Goal: Task Accomplishment & Management: Manage account settings

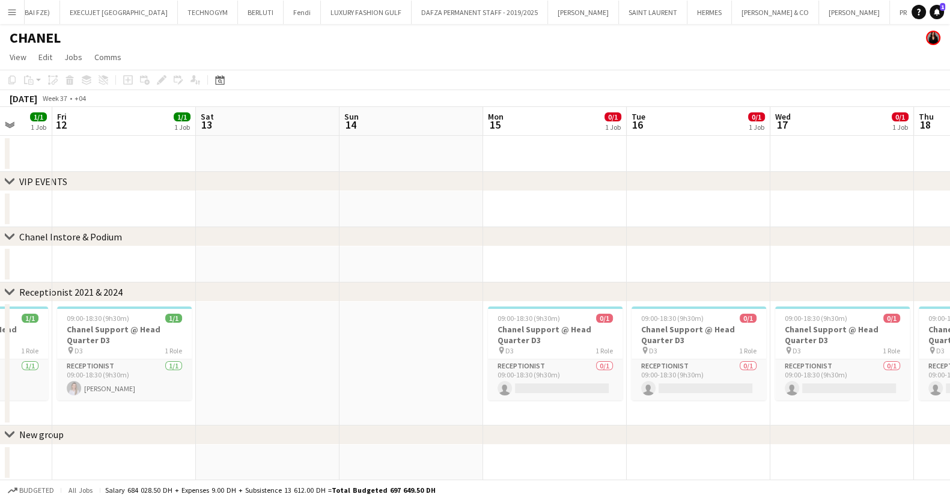
click at [11, 8] on app-icon "Menu" at bounding box center [12, 12] width 10 height 10
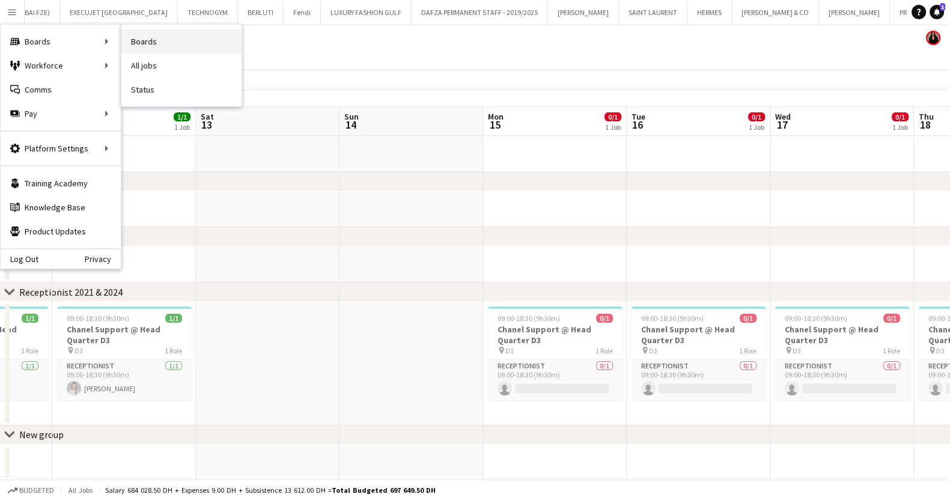
click at [162, 44] on link "Boards" at bounding box center [181, 41] width 120 height 24
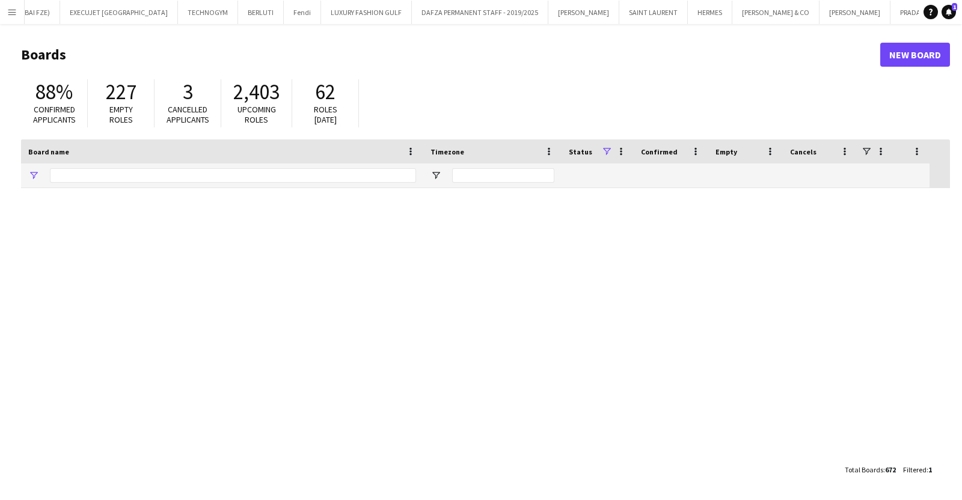
type input "******"
drag, startPoint x: 87, startPoint y: 177, endPoint x: 3, endPoint y: 175, distance: 83.6
click at [4, 175] on main "Boards New Board 88% Confirmed applicants 227 Empty roles 3 Cancelled applicant…" at bounding box center [481, 261] width 962 height 475
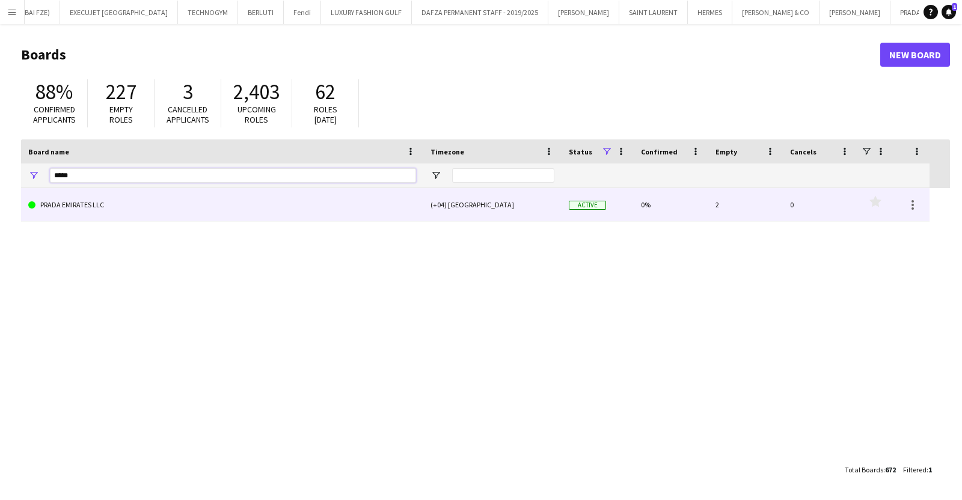
type input "*****"
click at [145, 203] on link "PRADA EMIRATES LLC" at bounding box center [222, 205] width 388 height 34
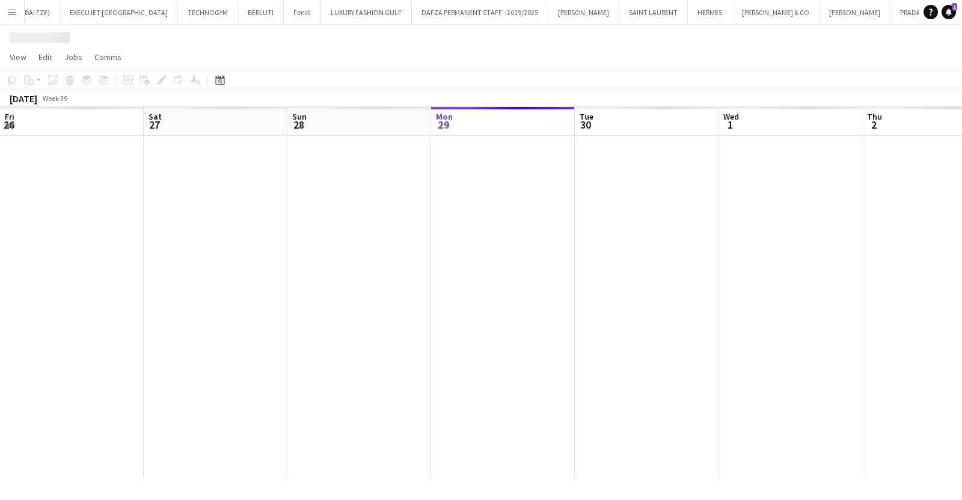
scroll to position [0, 287]
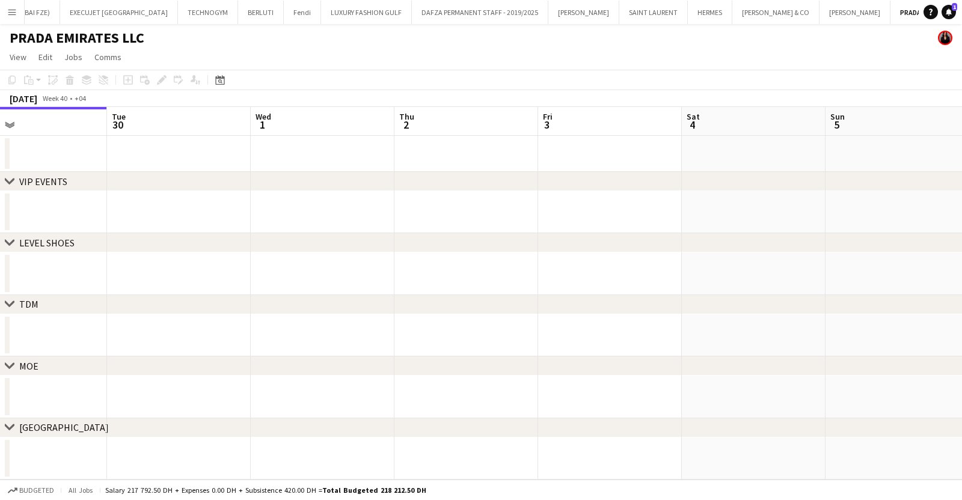
drag, startPoint x: 404, startPoint y: 260, endPoint x: 178, endPoint y: 257, distance: 225.4
click at [182, 257] on app-calendar-viewport "Fri 26 Sat 27 Sun 28 Mon 29 Tue 30 Wed 1 Thu 2 Fri 3 Sat 4 Sun 5 Mon 6 Tue 7" at bounding box center [481, 293] width 962 height 373
drag, startPoint x: 752, startPoint y: 247, endPoint x: 394, endPoint y: 260, distance: 359.0
click at [401, 259] on div "chevron-right VIP EVENTS chevron-right LEVEL SHOES chevron-right TDM chevron-ri…" at bounding box center [481, 293] width 962 height 373
drag, startPoint x: 742, startPoint y: 278, endPoint x: 454, endPoint y: 303, distance: 289.5
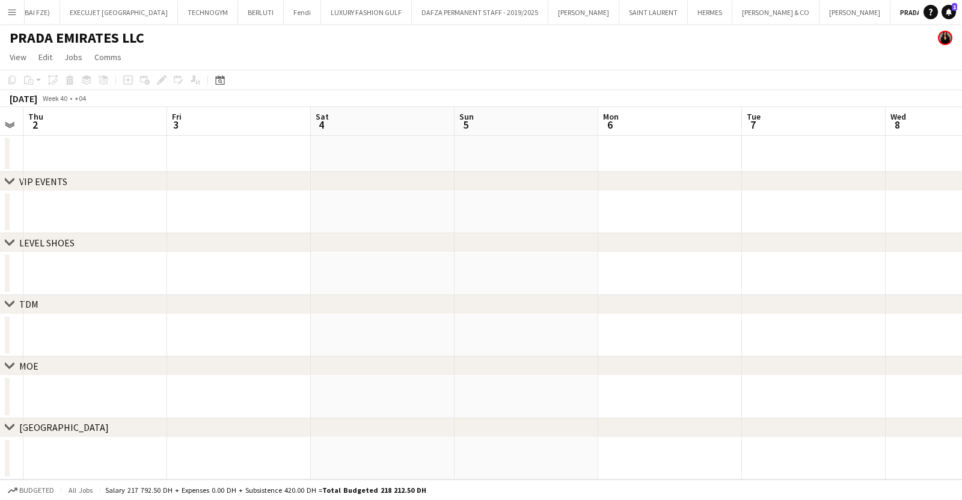
click at [455, 302] on div "chevron-right VIP EVENTS chevron-right LEVEL SHOES chevron-right TDM chevron-ri…" at bounding box center [481, 293] width 962 height 373
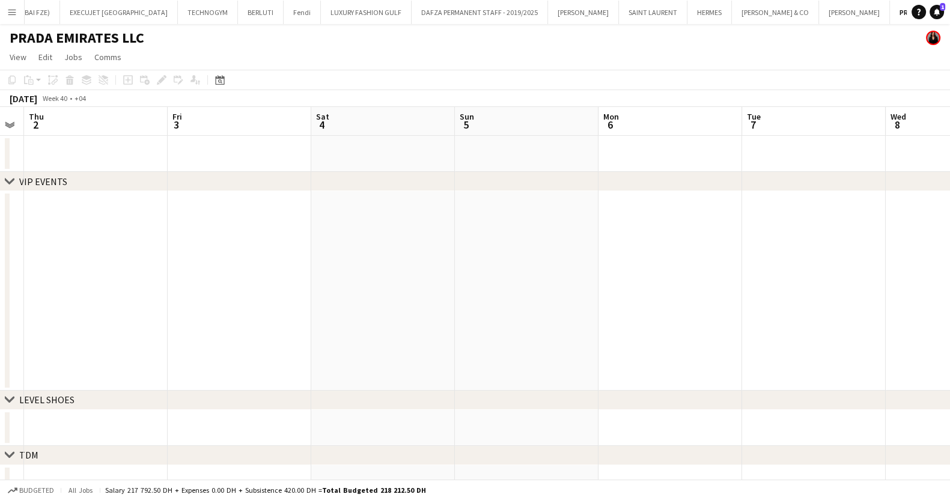
drag, startPoint x: 885, startPoint y: 317, endPoint x: 643, endPoint y: 313, distance: 241.6
click at [336, 321] on app-calendar-viewport "Mon 29 Tue 30 Wed 1 Thu 2 Fri 3 Sat 4 Sun 5 Mon 6 Tue 7 Wed 8 Thu 9 Fri 10 0/4 …" at bounding box center [475, 359] width 950 height 505
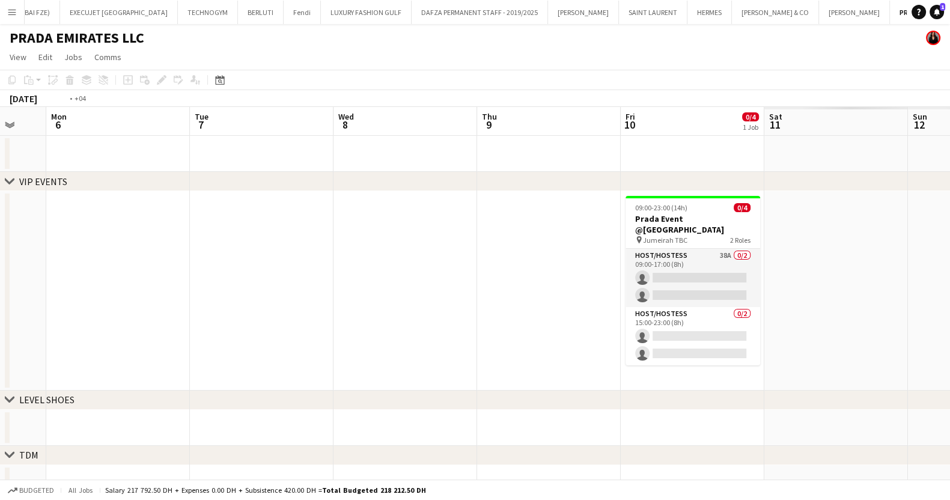
drag, startPoint x: 480, startPoint y: 317, endPoint x: 374, endPoint y: 324, distance: 105.4
click at [374, 324] on app-calendar-viewport "Thu 2 Fri 3 Sat 4 Sun 5 Mon 6 Tue 7 Wed 8 Thu 9 Fri 10 0/4 1 Job Sat 11 Sun 12 …" at bounding box center [475, 359] width 950 height 505
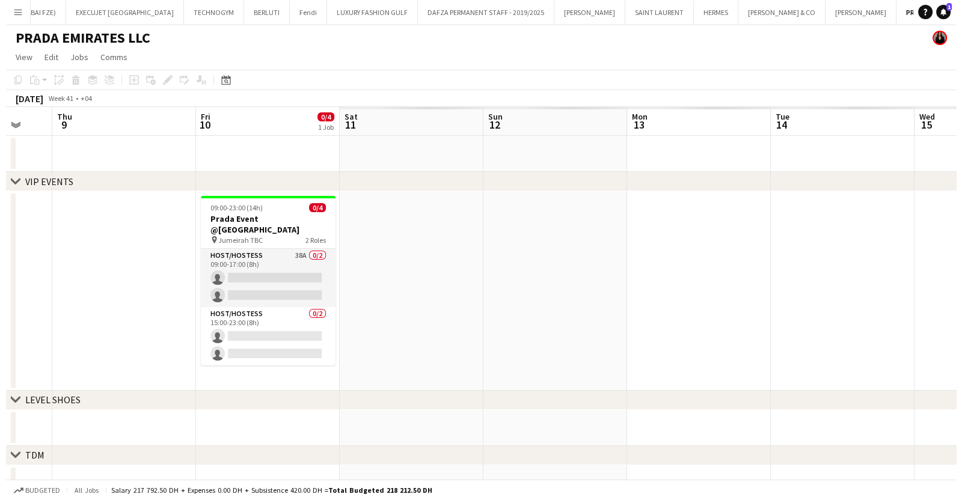
scroll to position [0, 403]
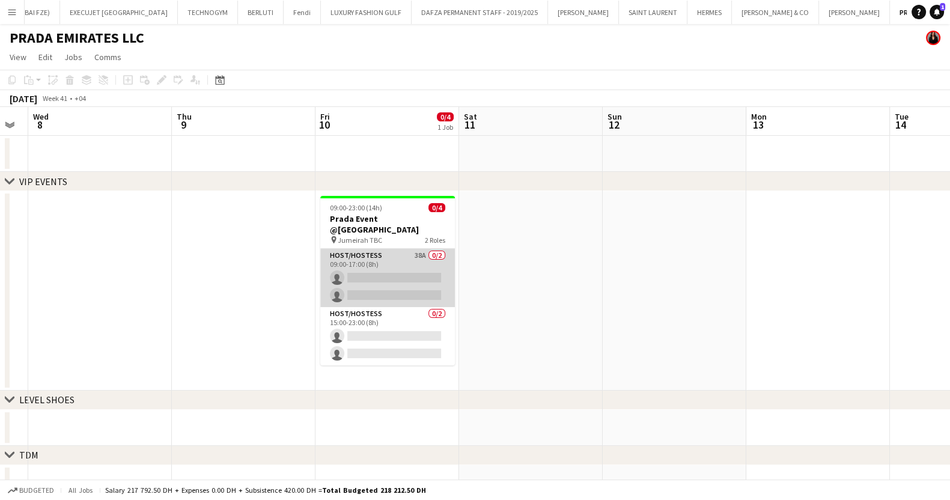
click at [392, 258] on app-card-role "Host/Hostess 38A 0/2 09:00-17:00 (8h) single-neutral-actions single-neutral-act…" at bounding box center [387, 278] width 135 height 58
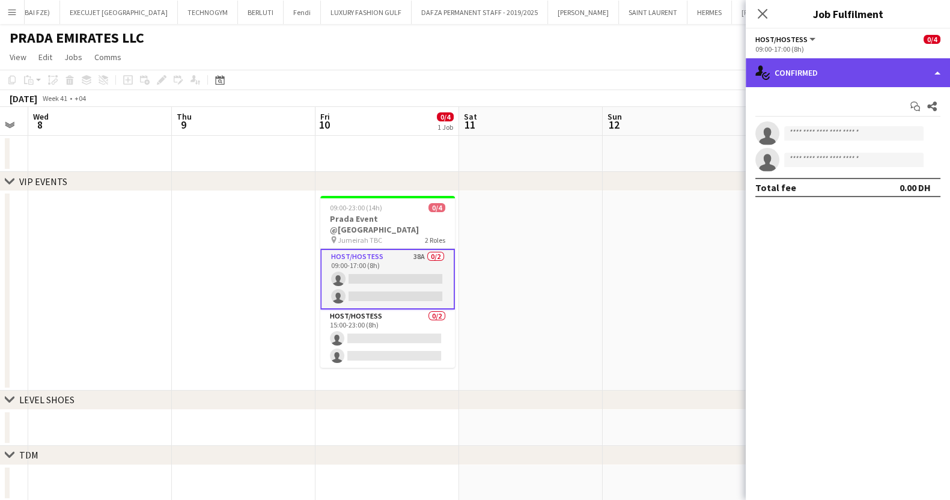
click at [775, 76] on div "single-neutral-actions-check-2 Confirmed" at bounding box center [848, 72] width 204 height 29
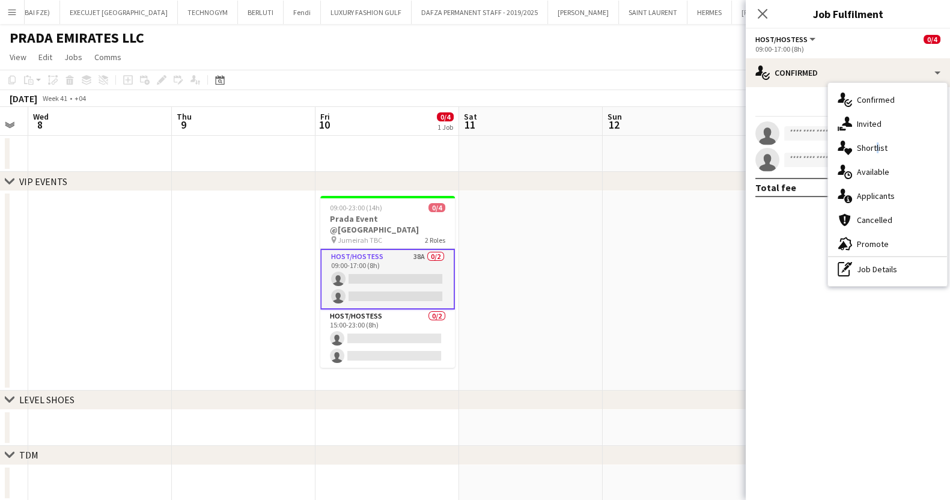
click at [874, 143] on span "Shortlist" at bounding box center [872, 147] width 31 height 11
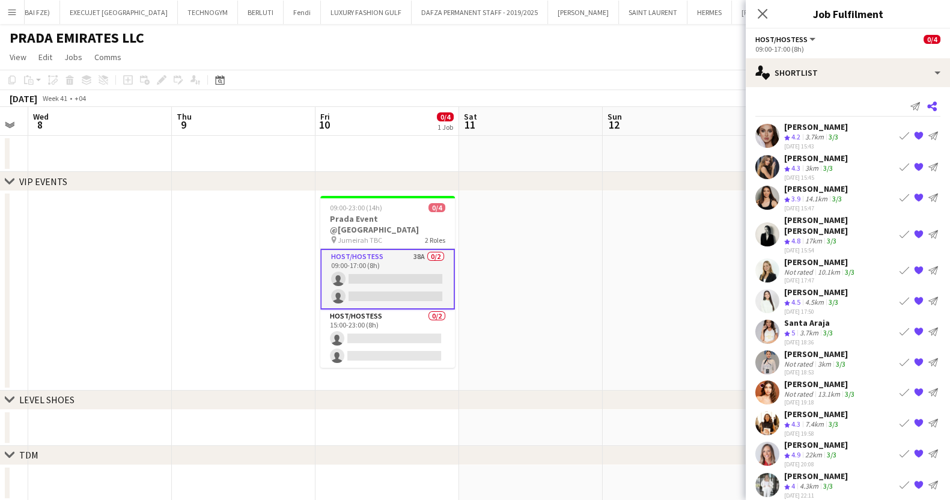
click at [927, 102] on icon "Share" at bounding box center [932, 107] width 10 height 10
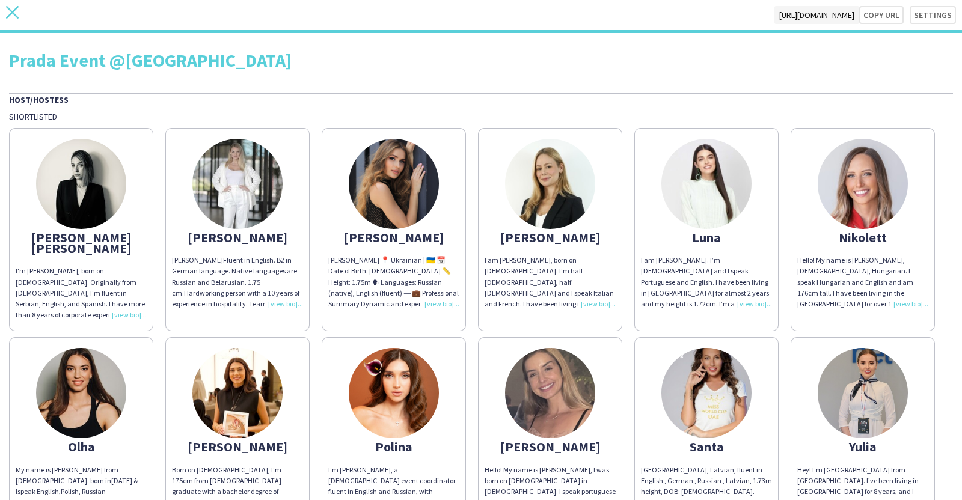
click at [12, 14] on icon "close" at bounding box center [12, 12] width 13 height 13
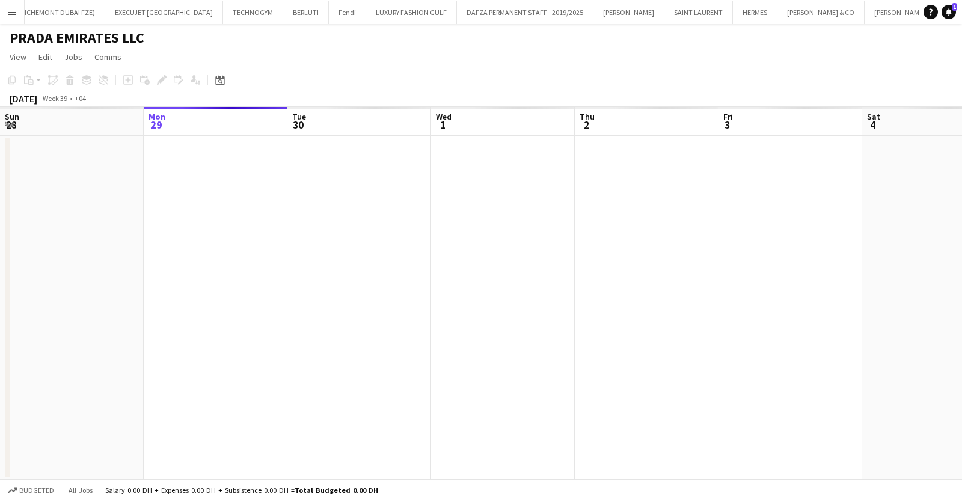
scroll to position [0, 306]
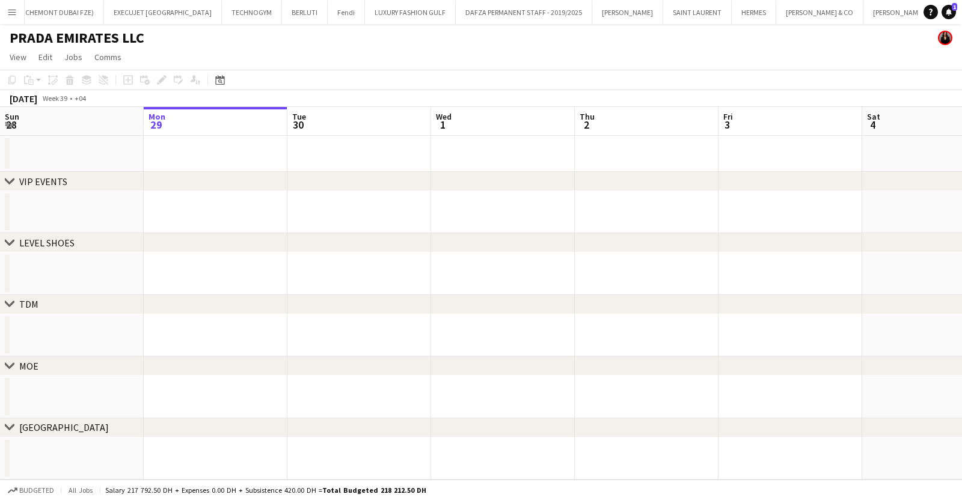
drag, startPoint x: 377, startPoint y: 331, endPoint x: 449, endPoint y: 308, distance: 75.5
click at [376, 331] on div "chevron-right VIP EVENTS chevron-right LEVEL SHOES chevron-right TDM chevron-ri…" at bounding box center [481, 293] width 962 height 373
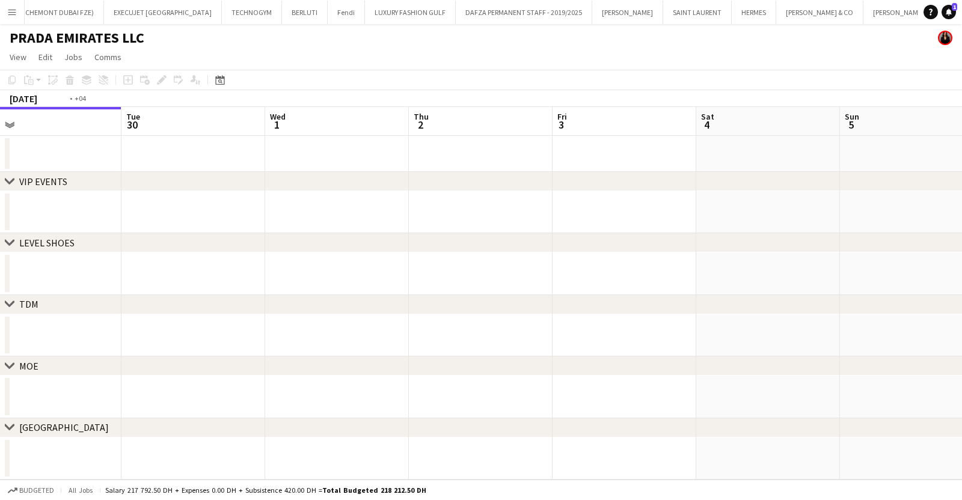
drag, startPoint x: 784, startPoint y: 204, endPoint x: 303, endPoint y: 214, distance: 480.9
click at [307, 212] on app-calendar-viewport "Fri 26 Sat 27 Sun 28 Mon 29 Tue 30 Wed 1 Thu 2 Fri 3 Sat 4 Sun 5 Mon 6 Tue 7" at bounding box center [481, 293] width 962 height 373
drag, startPoint x: 604, startPoint y: 211, endPoint x: 394, endPoint y: 211, distance: 210.3
click at [397, 211] on app-calendar-viewport "Wed 1 Thu 2 Fri 3 Sat 4 Sun 5 Mon 6 Tue 7 Wed 8 Thu 9 Fri 10 Sat 11 Sun 12" at bounding box center [481, 293] width 962 height 373
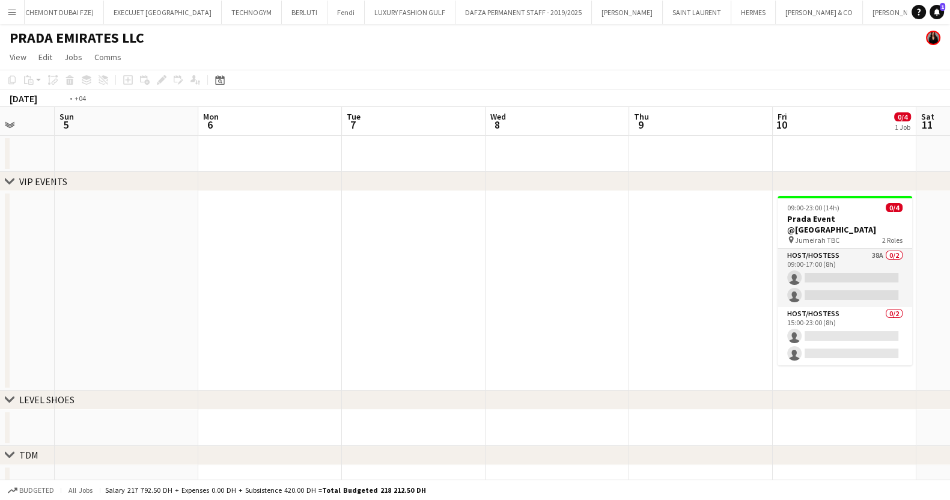
drag, startPoint x: 343, startPoint y: 230, endPoint x: 238, endPoint y: 231, distance: 105.2
click at [231, 230] on app-calendar-viewport "Wed 1 Thu 2 Fri 3 Sat 4 Sun 5 Mon 6 Tue 7 Wed 8 Thu 9 Fri 10 0/4 1 Job Sat 11 S…" at bounding box center [475, 359] width 950 height 505
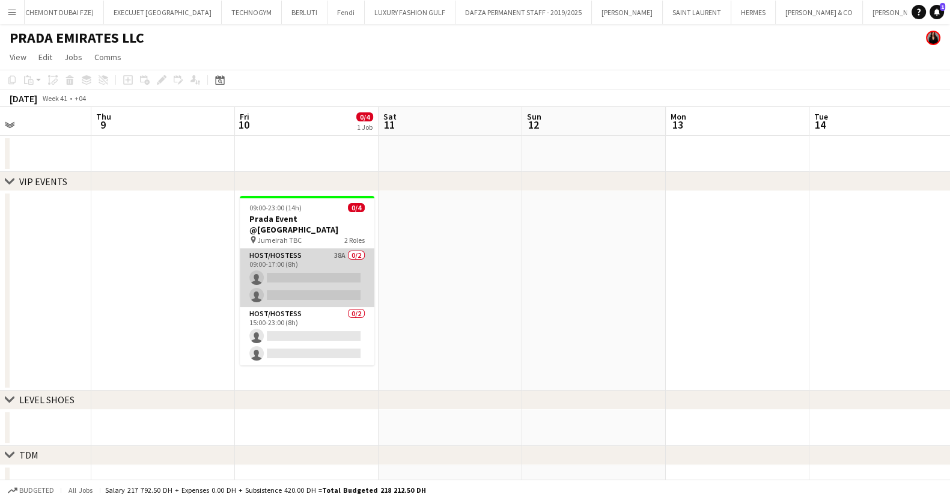
click at [337, 260] on app-card-role "Host/Hostess 38A 0/2 09:00-17:00 (8h) single-neutral-actions single-neutral-act…" at bounding box center [307, 278] width 135 height 58
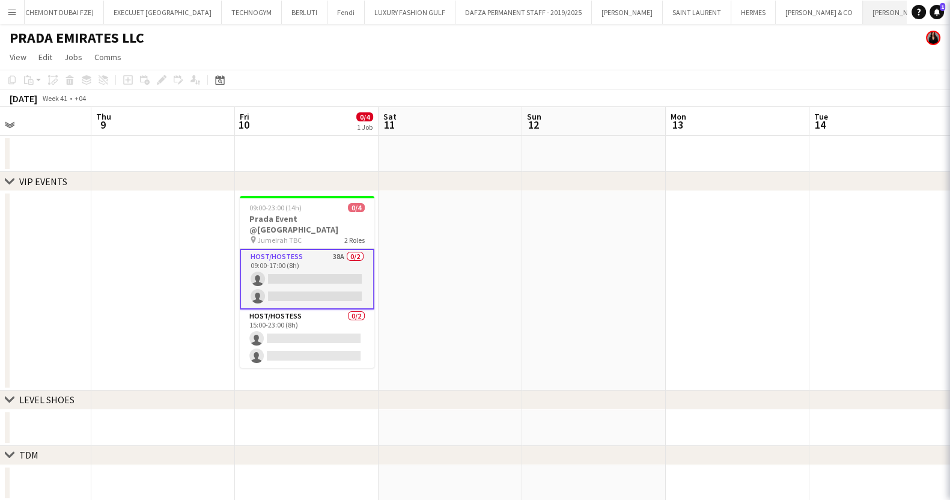
scroll to position [0, 340]
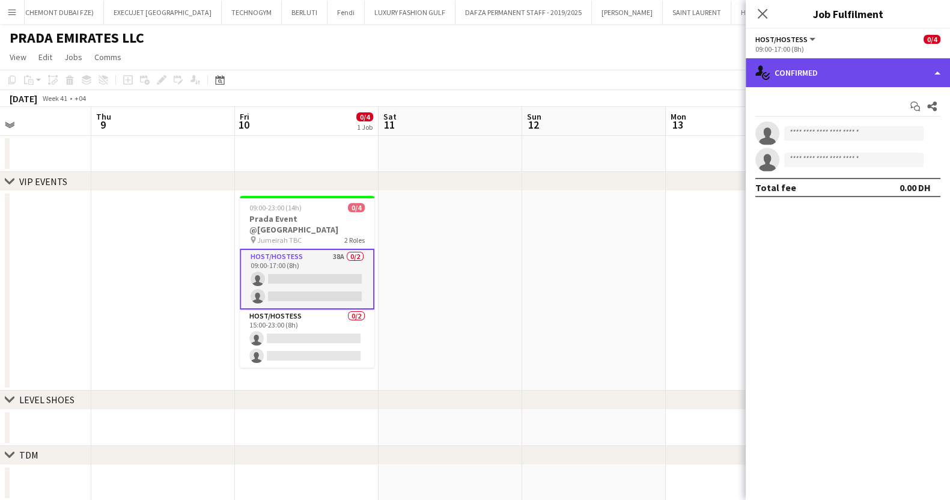
click at [888, 78] on div "single-neutral-actions-check-2 Confirmed" at bounding box center [848, 72] width 204 height 29
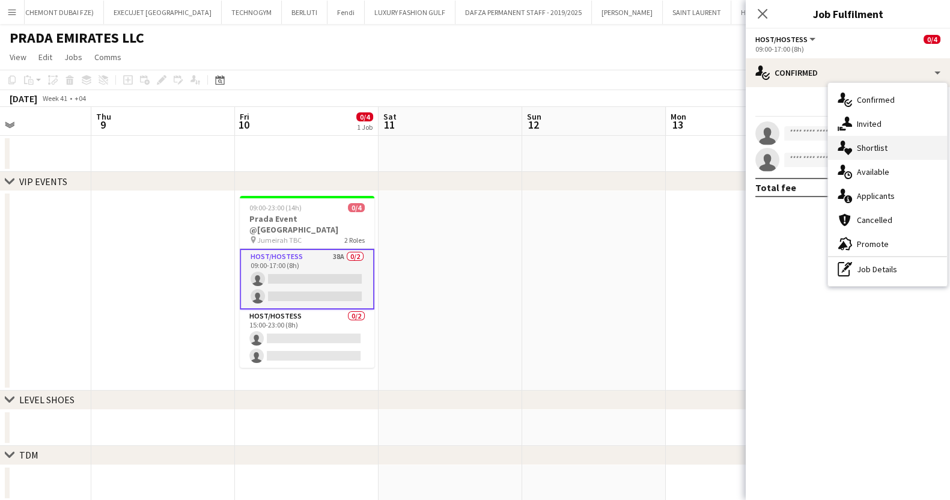
click at [895, 141] on div "single-neutral-actions-heart Shortlist" at bounding box center [887, 148] width 119 height 24
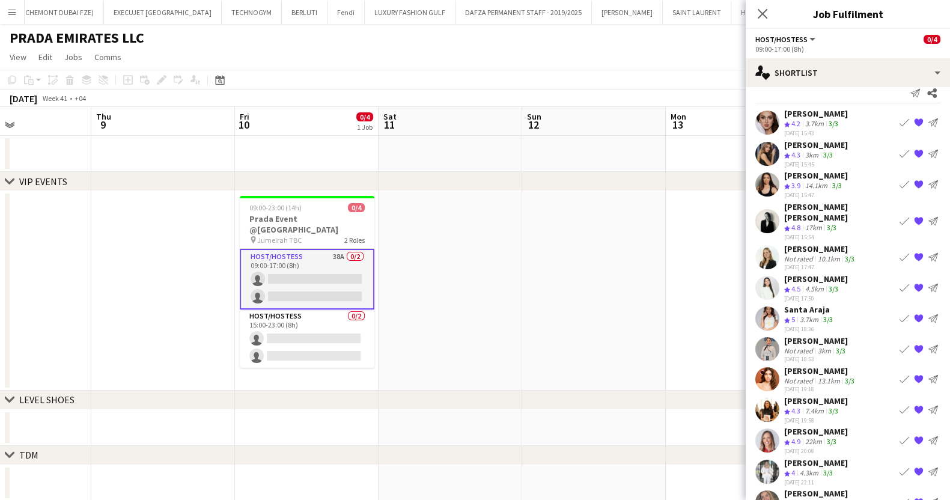
scroll to position [0, 0]
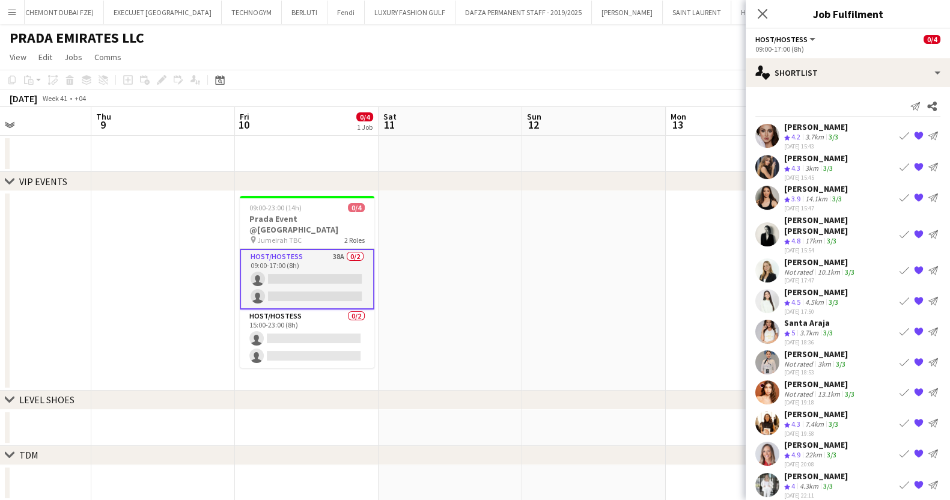
click at [914, 327] on app-icon "{{ spriteTitle }}" at bounding box center [919, 332] width 10 height 10
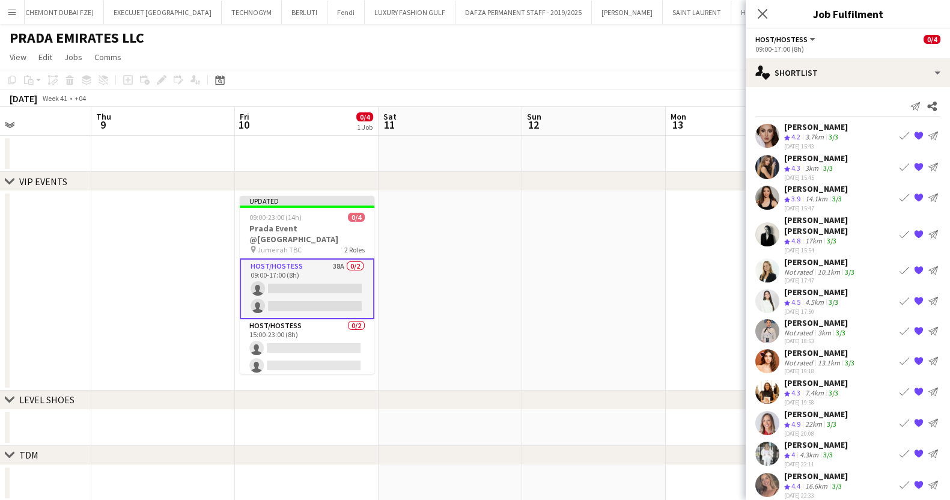
click at [699, 44] on div "PRADA EMIRATES LLC" at bounding box center [475, 35] width 950 height 23
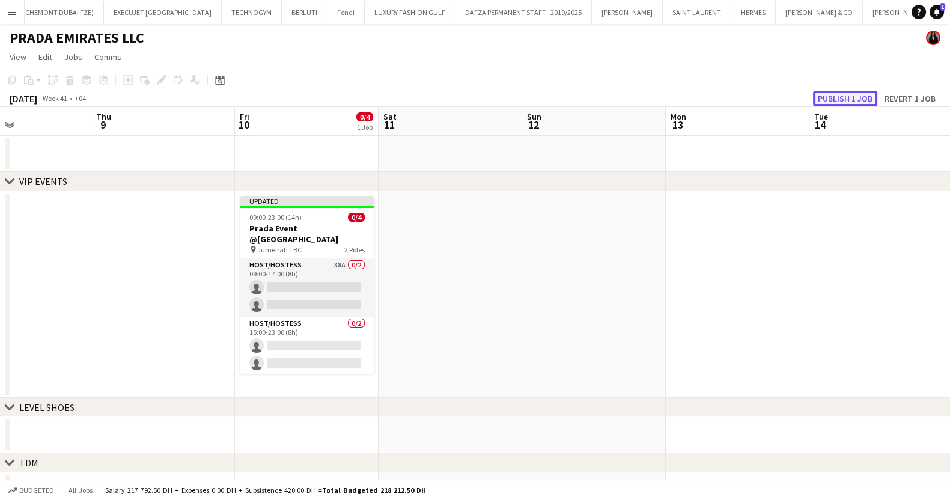
click at [832, 97] on button "Publish 1 job" at bounding box center [845, 99] width 64 height 16
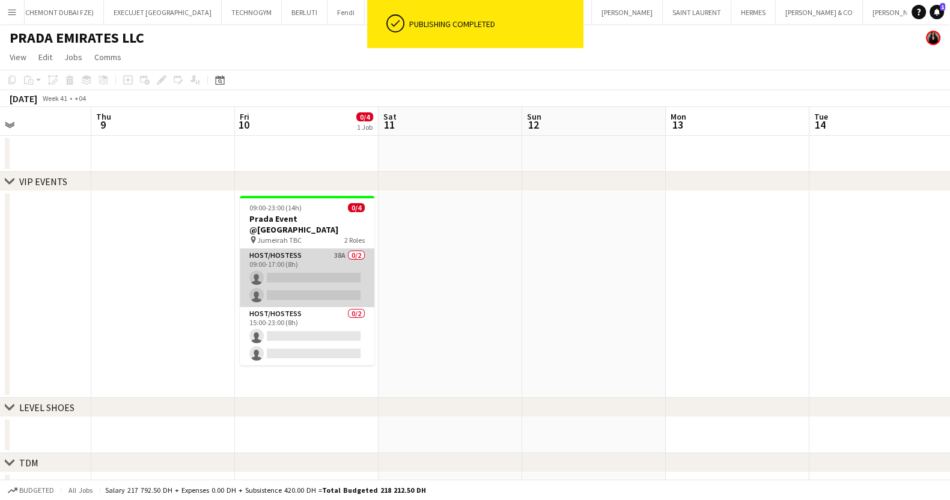
click at [295, 267] on app-card-role "Host/Hostess 38A 0/2 09:00-17:00 (8h) single-neutral-actions single-neutral-act…" at bounding box center [307, 278] width 135 height 58
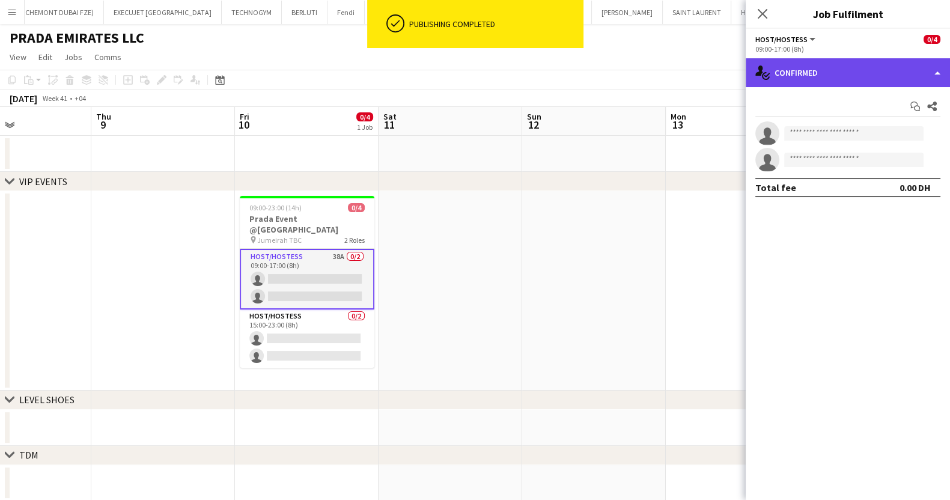
click at [856, 66] on div "single-neutral-actions-check-2 Confirmed" at bounding box center [848, 72] width 204 height 29
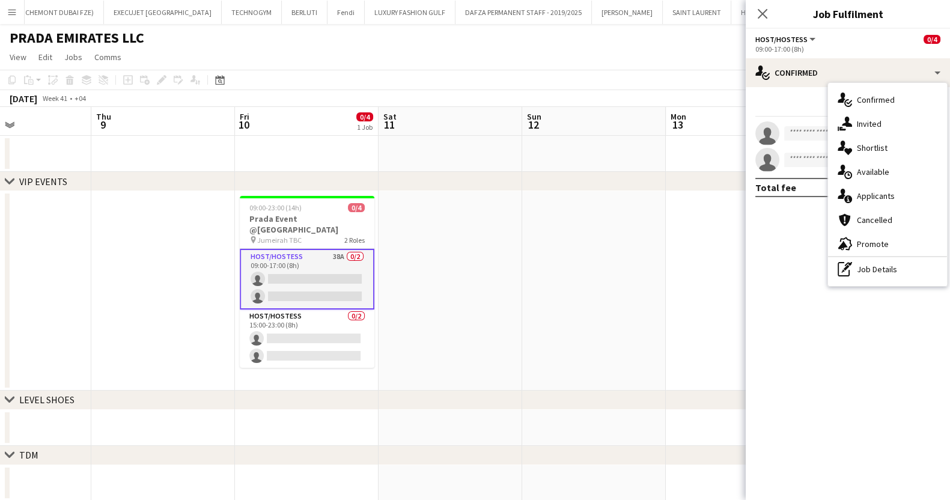
click at [888, 148] on div "single-neutral-actions-heart Shortlist" at bounding box center [887, 148] width 119 height 24
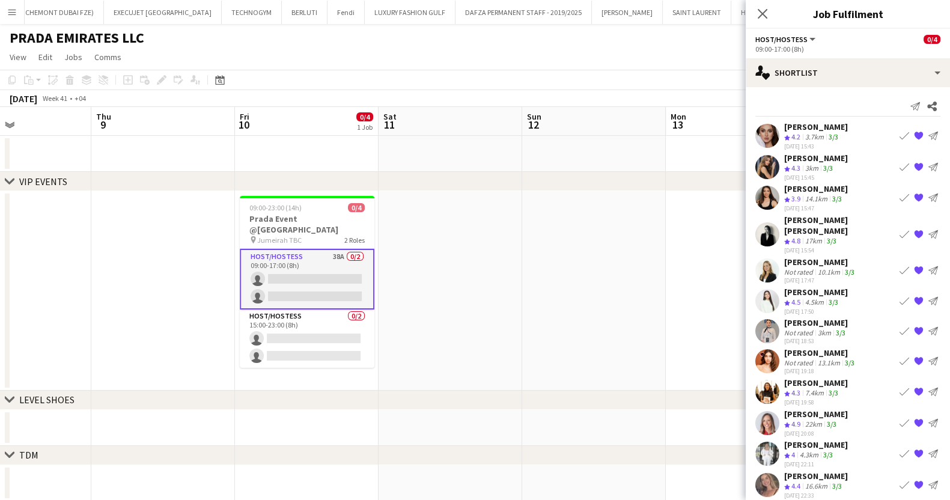
click at [787, 138] on polygon at bounding box center [787, 138] width 6 height 6
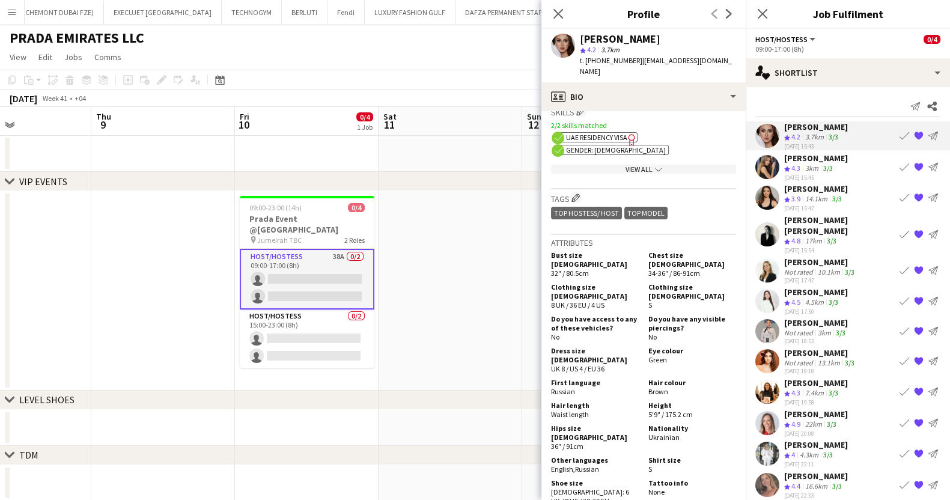
scroll to position [451, 0]
click at [806, 157] on div "[PERSON_NAME]" at bounding box center [816, 158] width 64 height 11
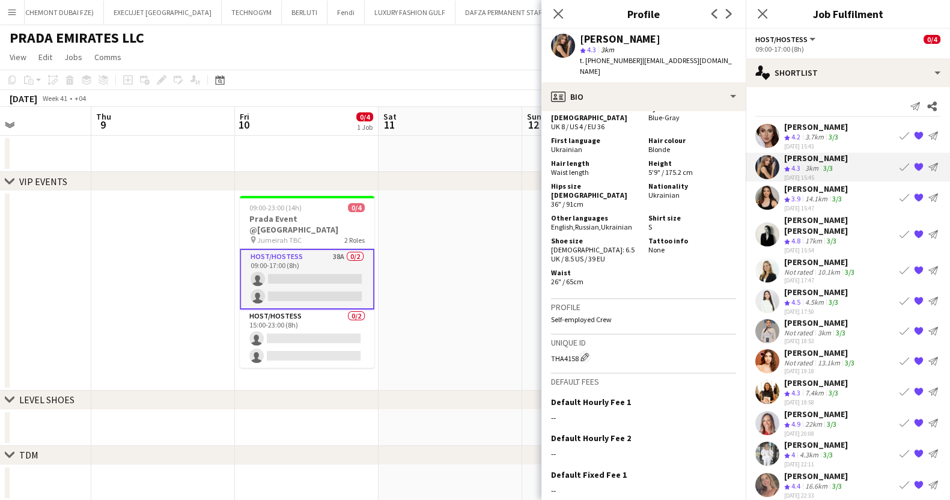
scroll to position [739, 0]
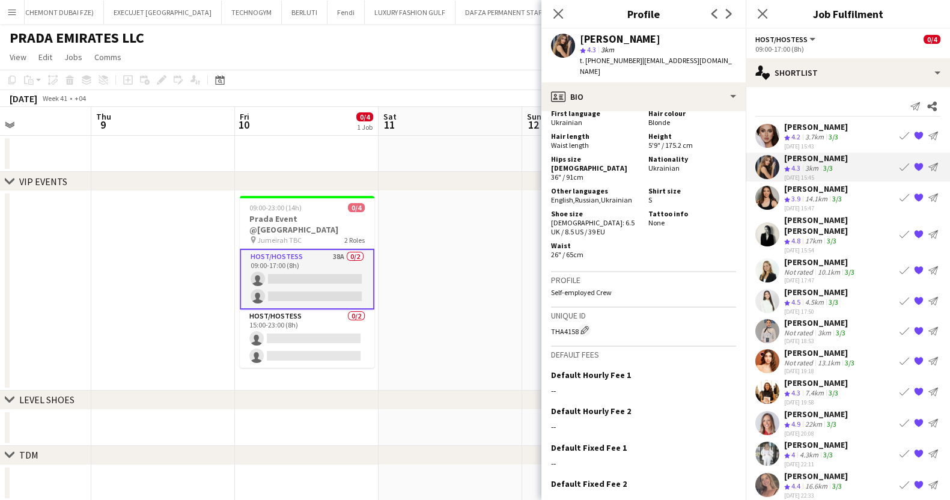
click at [822, 185] on div "[PERSON_NAME]" at bounding box center [816, 188] width 64 height 11
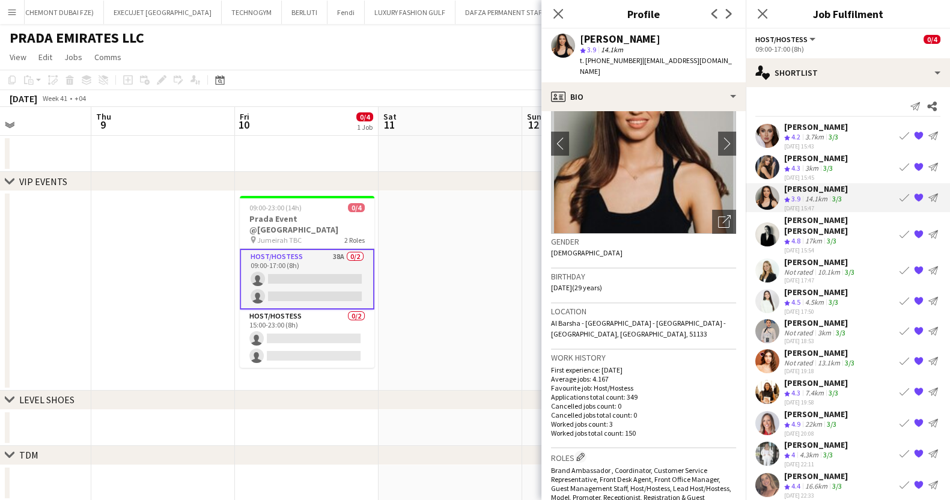
scroll to position [225, 0]
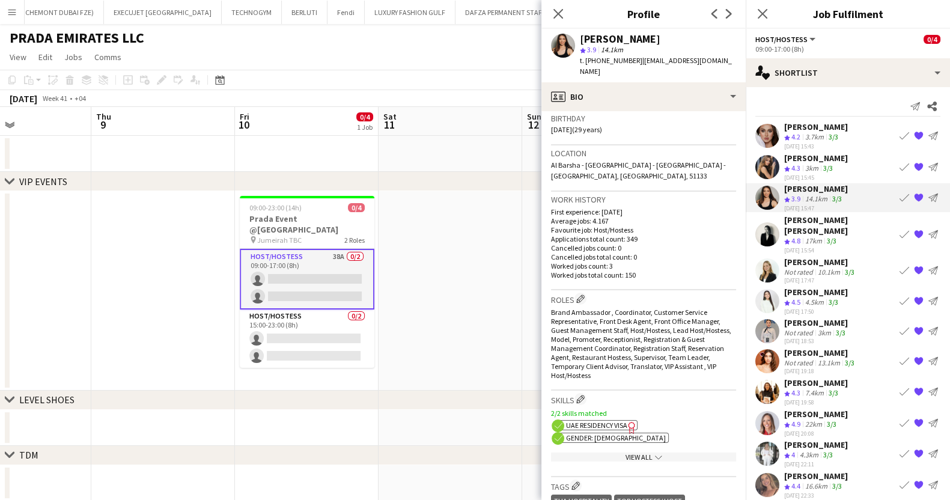
click at [808, 220] on div "[PERSON_NAME] [PERSON_NAME]" at bounding box center [839, 226] width 111 height 22
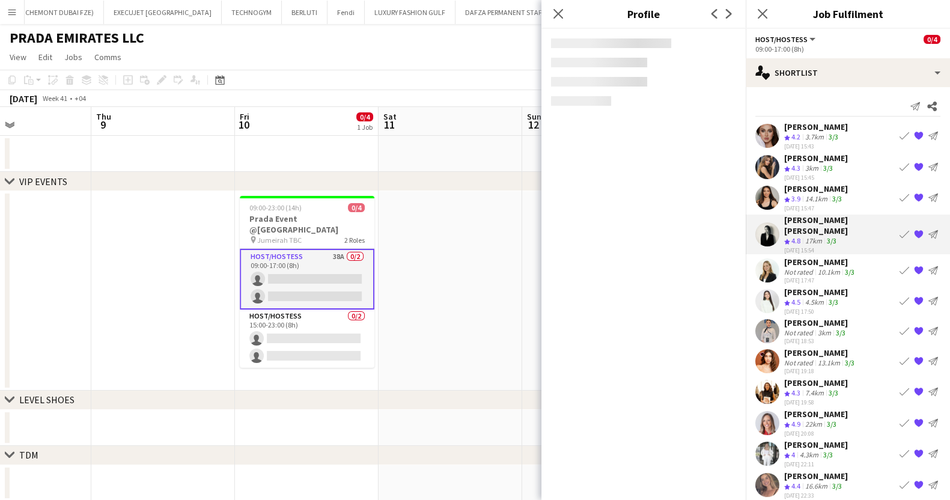
click at [832, 267] on div "10.1km" at bounding box center [828, 271] width 27 height 9
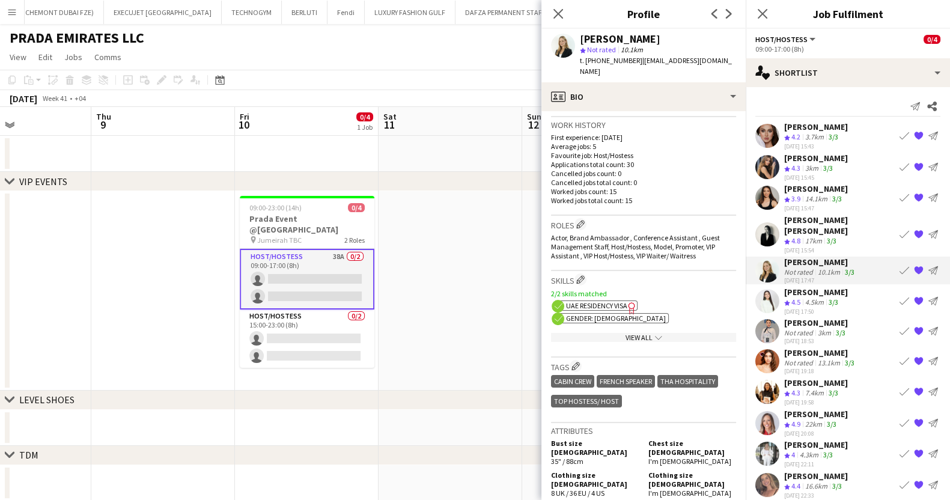
scroll to position [525, 0]
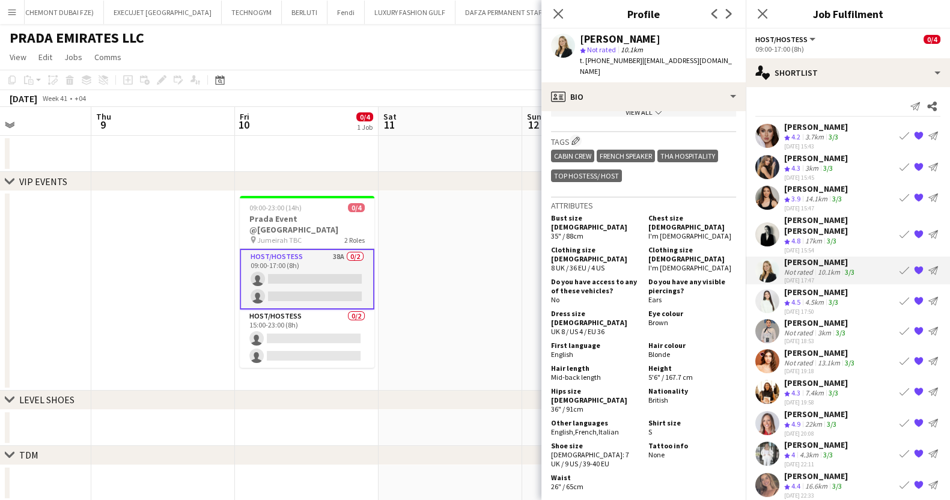
click at [836, 287] on div "[PERSON_NAME]" at bounding box center [816, 292] width 64 height 11
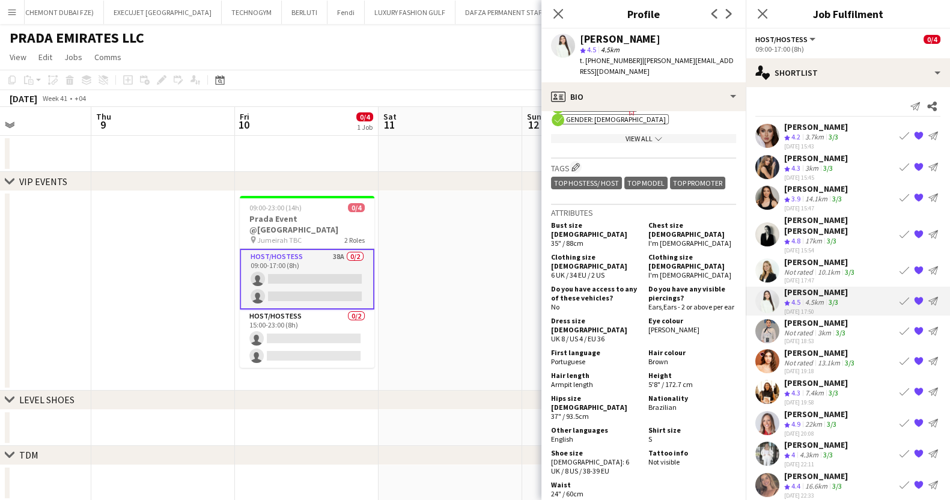
scroll to position [600, 0]
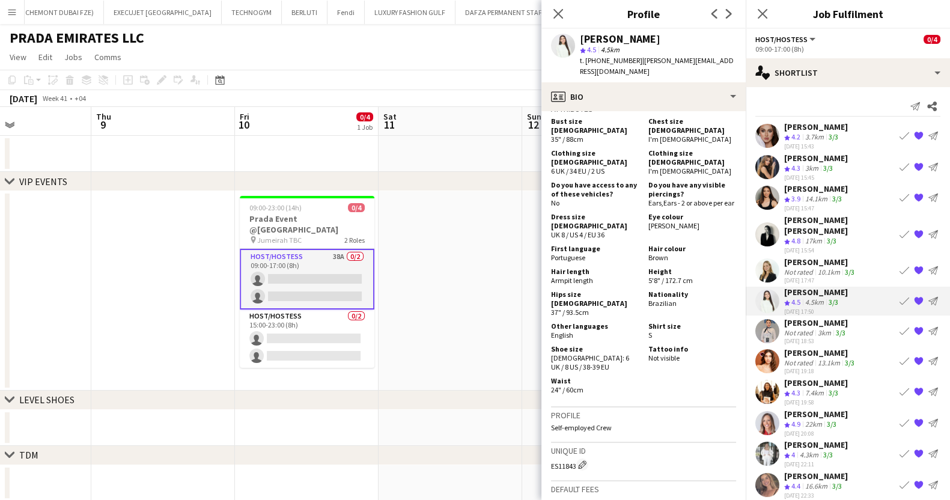
click at [826, 317] on div "[PERSON_NAME]" at bounding box center [816, 322] width 64 height 11
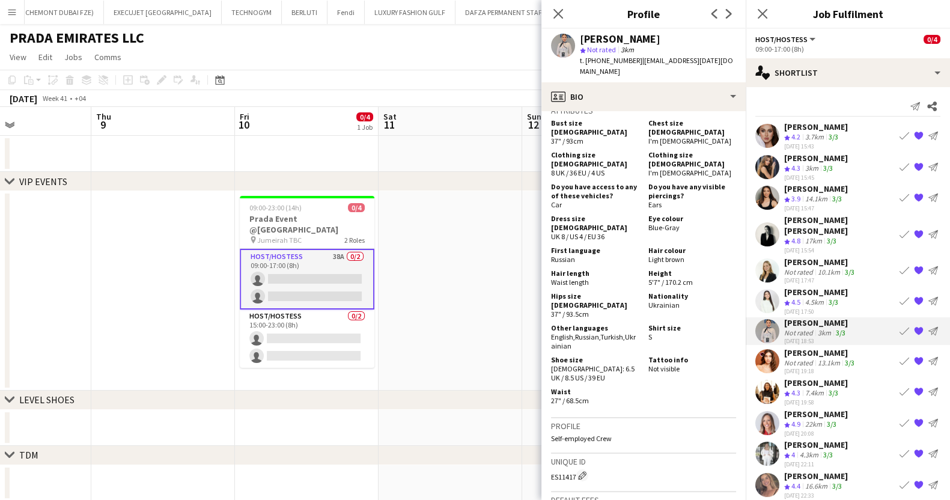
click at [838, 358] on div "13.1km" at bounding box center [828, 362] width 27 height 9
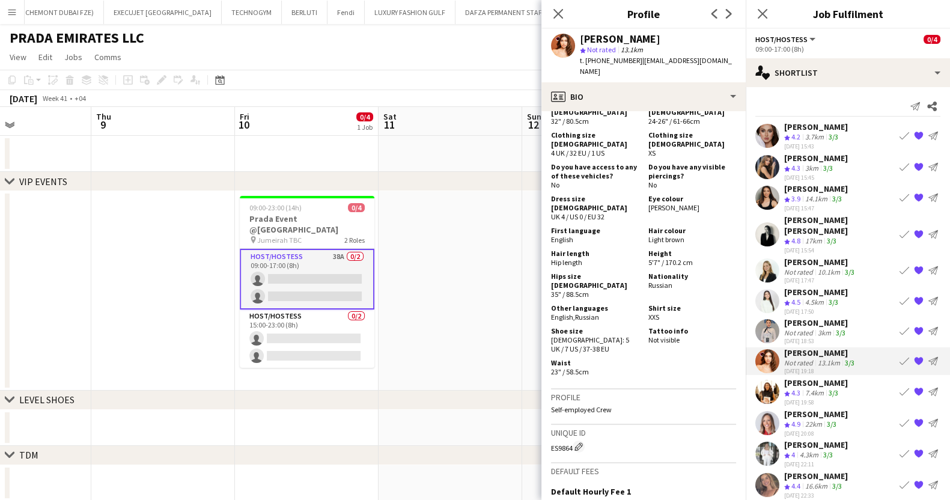
click at [826, 388] on div "7.4km" at bounding box center [814, 393] width 23 height 10
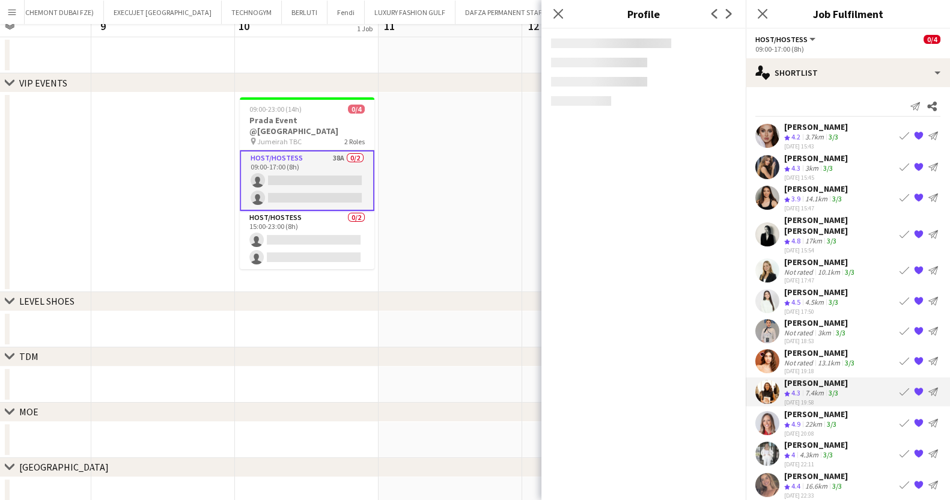
scroll to position [130, 0]
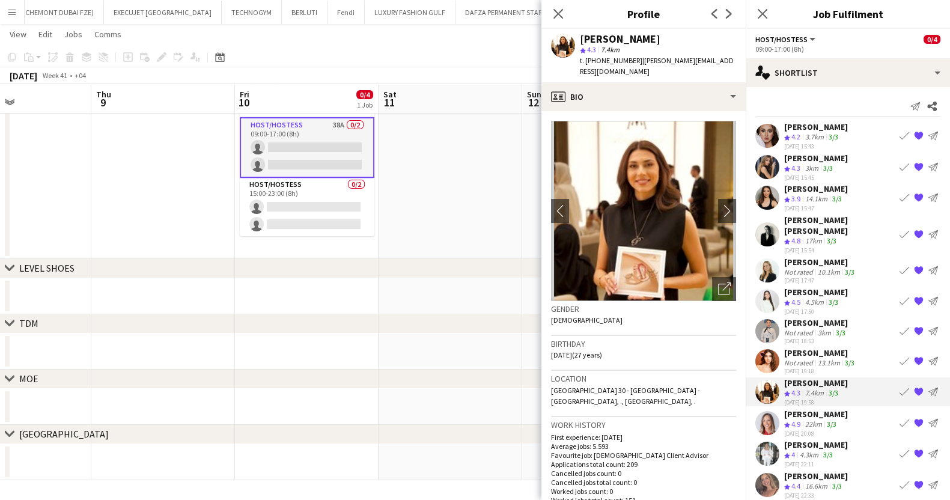
click at [809, 419] on div "22km" at bounding box center [814, 424] width 22 height 10
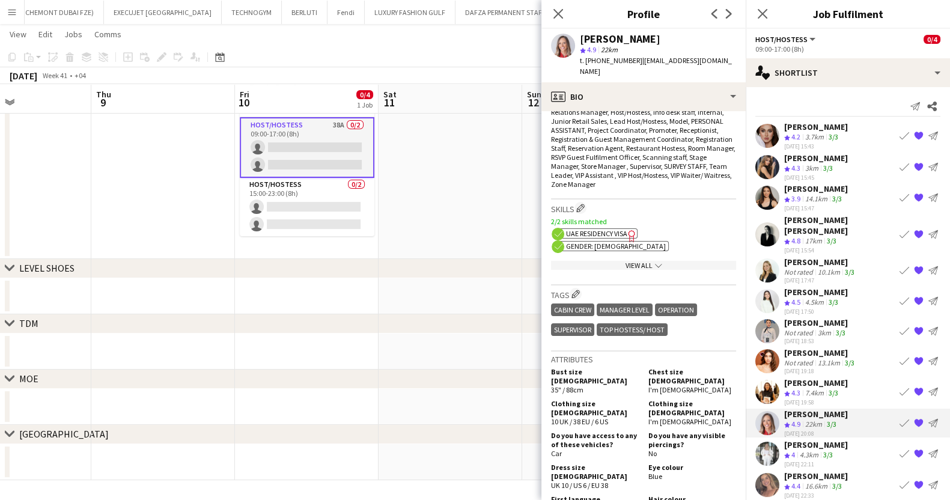
scroll to position [676, 0]
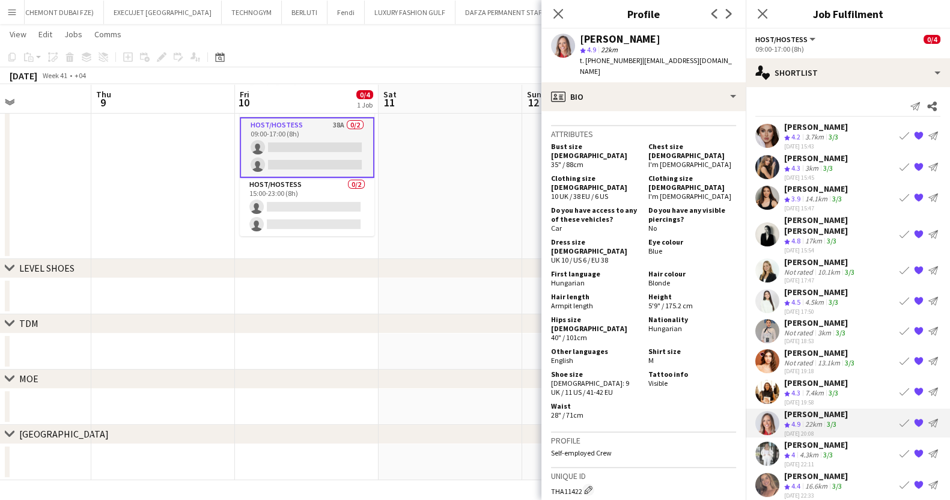
click at [826, 439] on div "[PERSON_NAME]" at bounding box center [816, 444] width 64 height 11
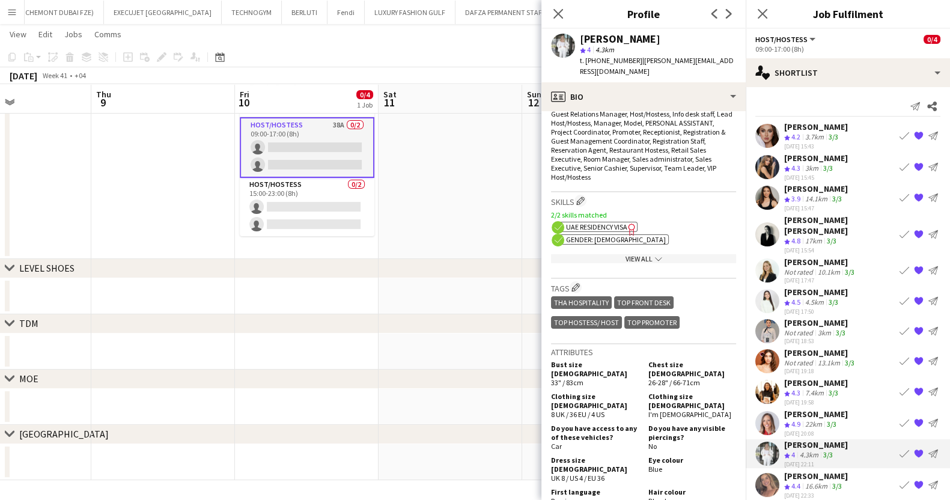
scroll to position [751, 0]
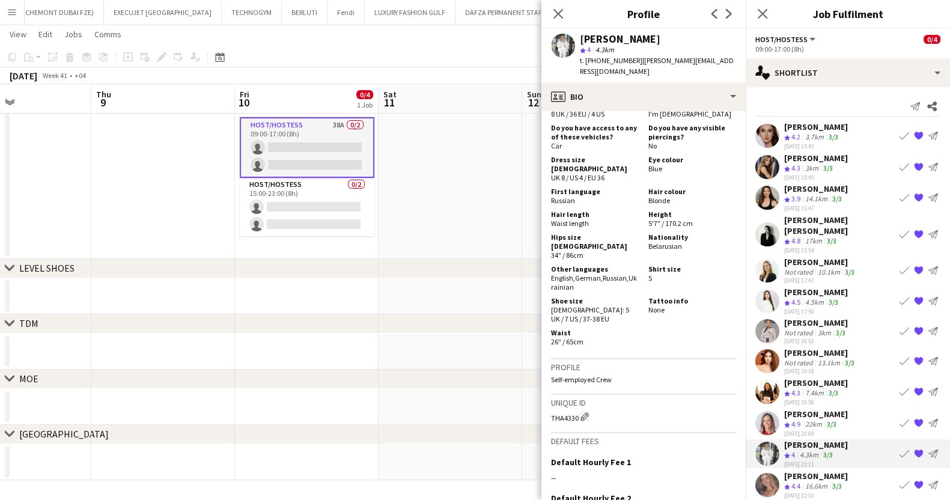
click at [811, 481] on div "16.6km" at bounding box center [816, 486] width 27 height 10
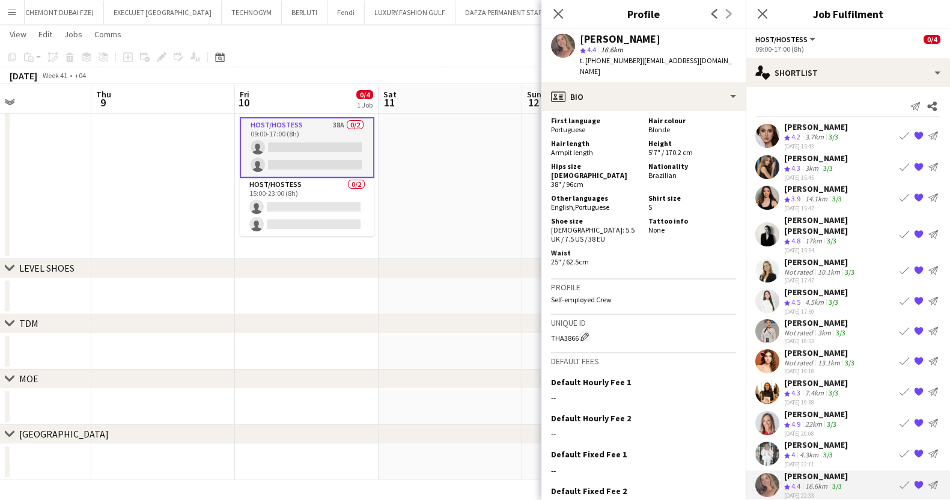
scroll to position [710, 0]
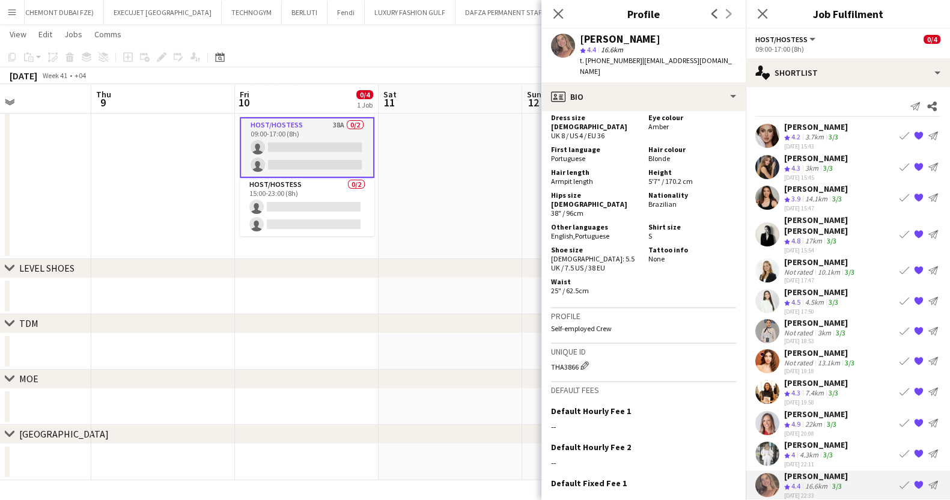
click at [917, 326] on app-icon "{{ spriteTitle }}" at bounding box center [919, 331] width 10 height 10
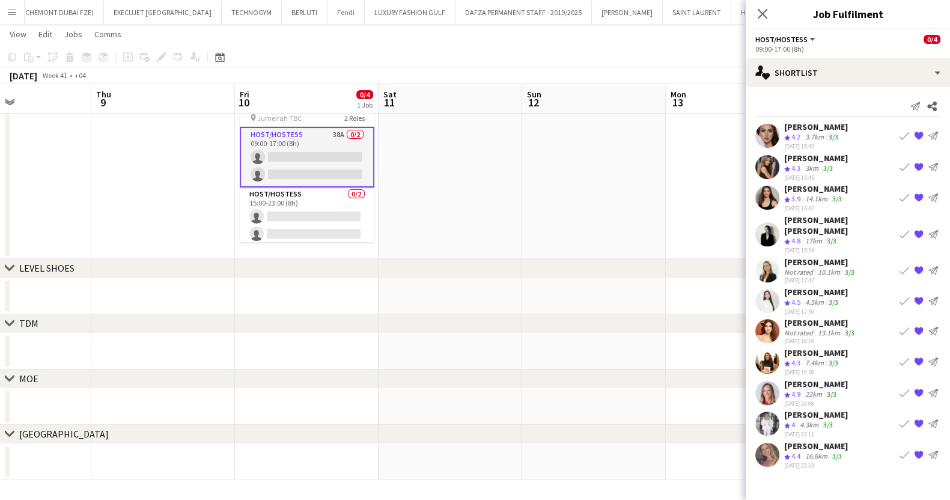
click at [657, 46] on app-page-menu "View Day view expanded Day view collapsed Month view Date picker Jump to [DATE]…" at bounding box center [475, 35] width 950 height 23
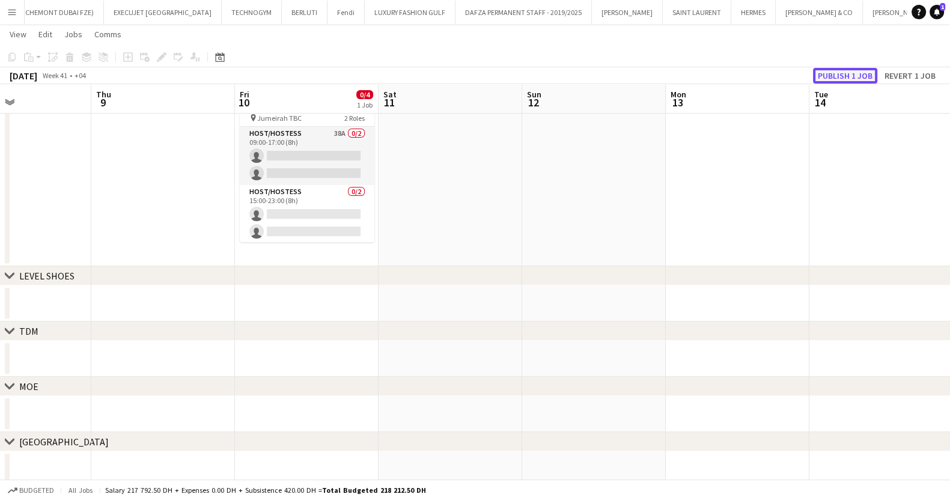
click at [843, 70] on button "Publish 1 job" at bounding box center [845, 76] width 64 height 16
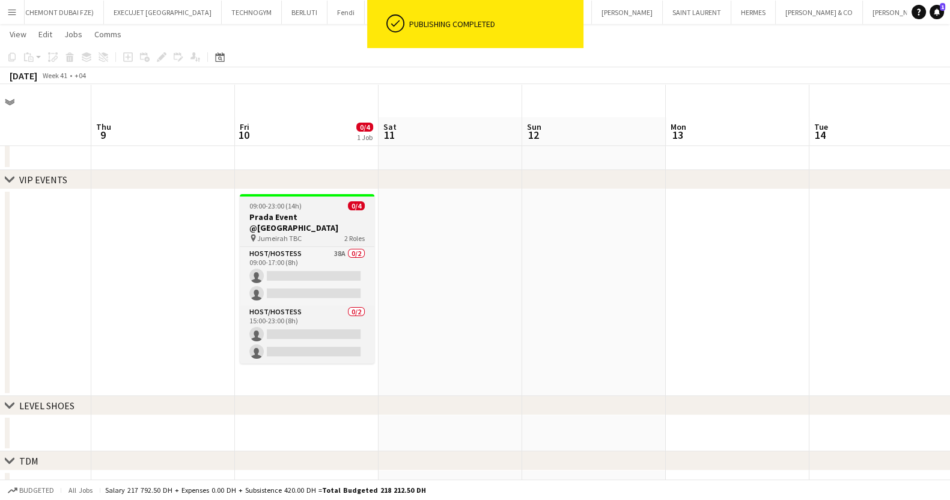
scroll to position [0, 0]
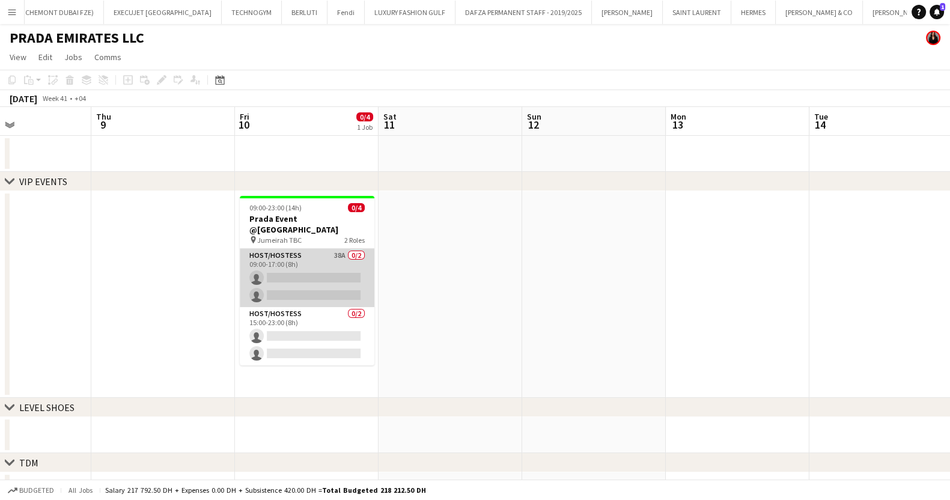
click at [296, 268] on app-card-role "Host/Hostess 38A 0/2 09:00-17:00 (8h) single-neutral-actions single-neutral-act…" at bounding box center [307, 278] width 135 height 58
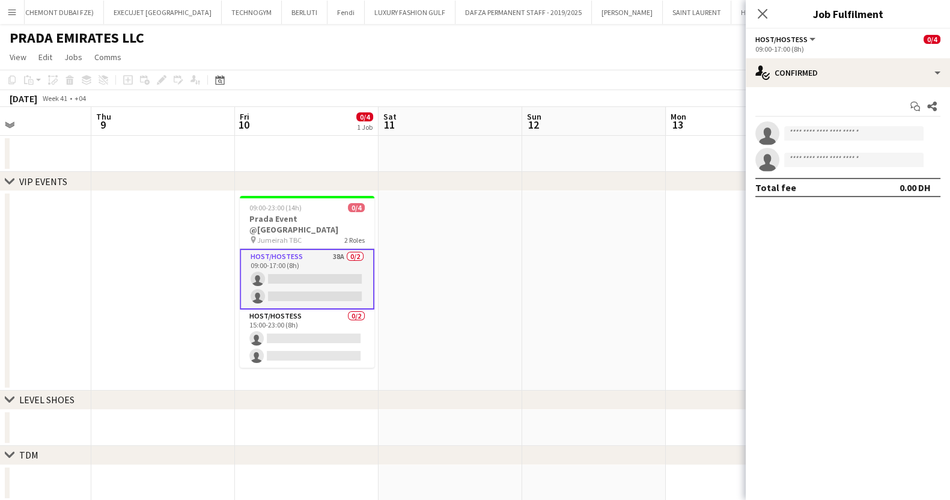
click at [561, 61] on app-page-menu "View Day view expanded Day view collapsed Month view Date picker Jump to [DATE]…" at bounding box center [475, 58] width 950 height 23
